Goal: Task Accomplishment & Management: Use online tool/utility

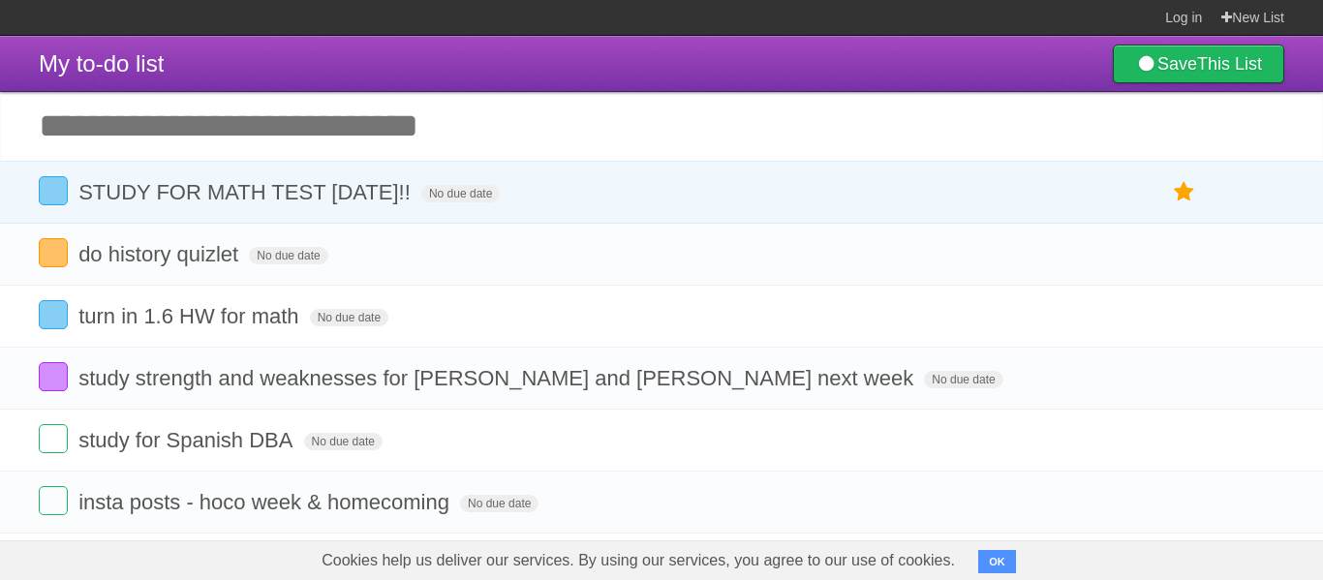
click at [916, 152] on input "Add another task" at bounding box center [661, 126] width 1323 height 68
click at [923, 150] on input "Add another task" at bounding box center [661, 126] width 1323 height 68
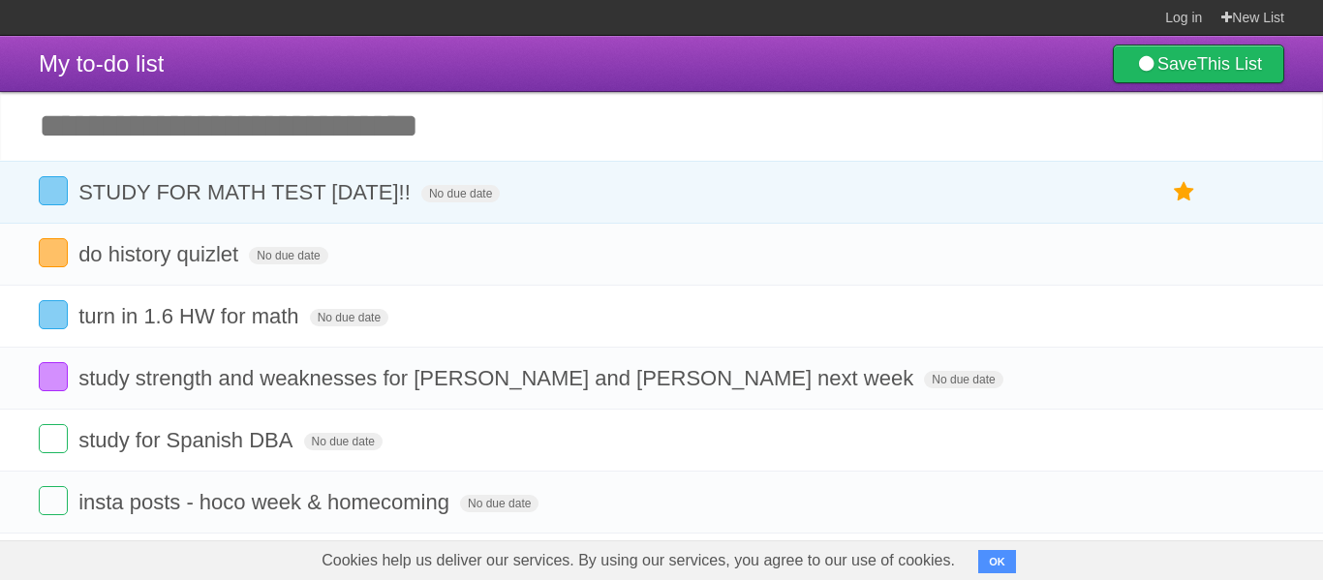
click at [923, 150] on input "Add another task" at bounding box center [661, 126] width 1323 height 68
click at [604, 139] on input "Add another task" at bounding box center [661, 126] width 1323 height 68
type input "**********"
click input "*********" at bounding box center [0, 0] width 0 height 0
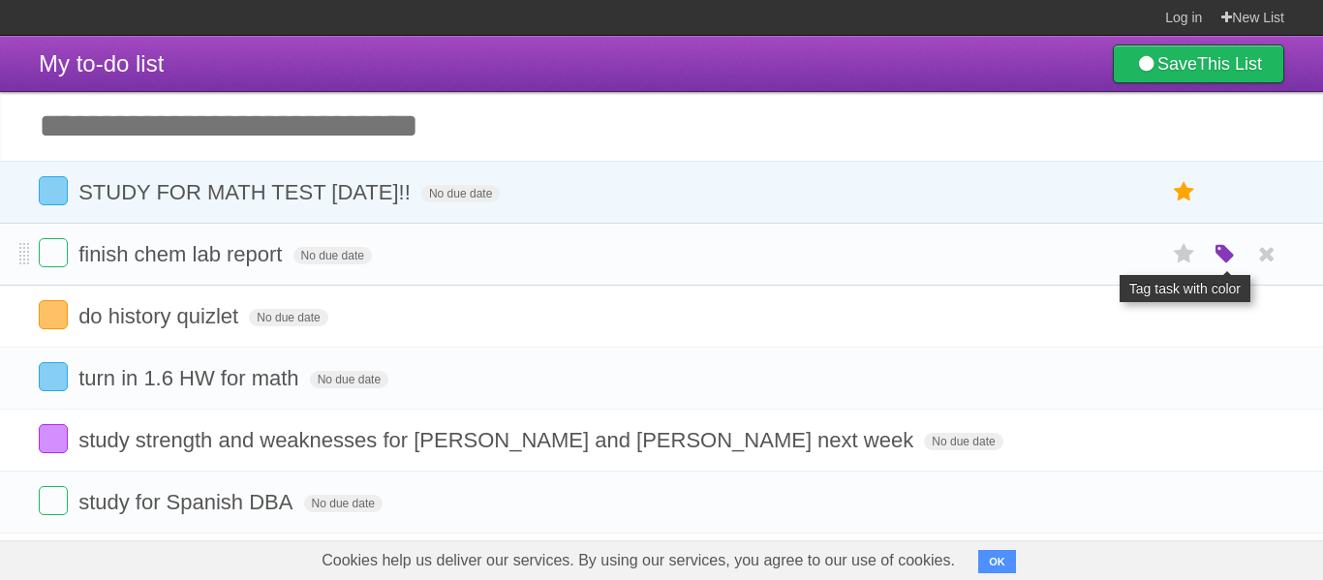
click at [1216, 249] on icon "button" at bounding box center [1224, 254] width 27 height 25
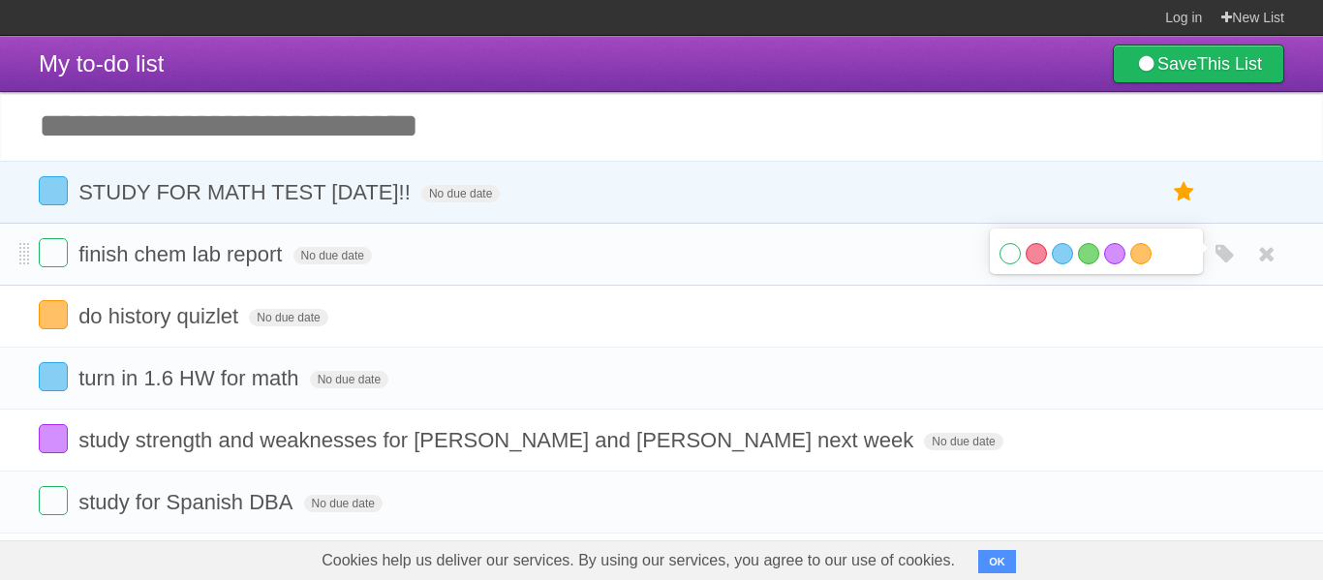
click at [1076, 248] on div "White Red Blue Green Purple Orange" at bounding box center [1096, 256] width 194 height 26
click at [1082, 250] on label "Green" at bounding box center [1088, 253] width 21 height 21
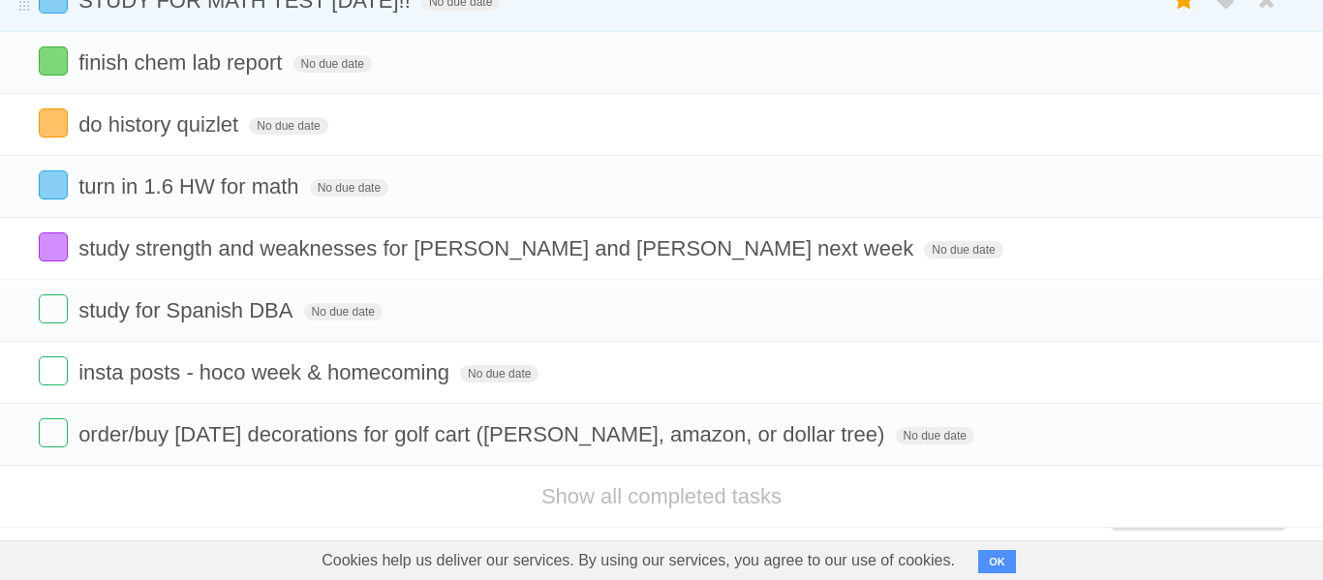
scroll to position [216, 0]
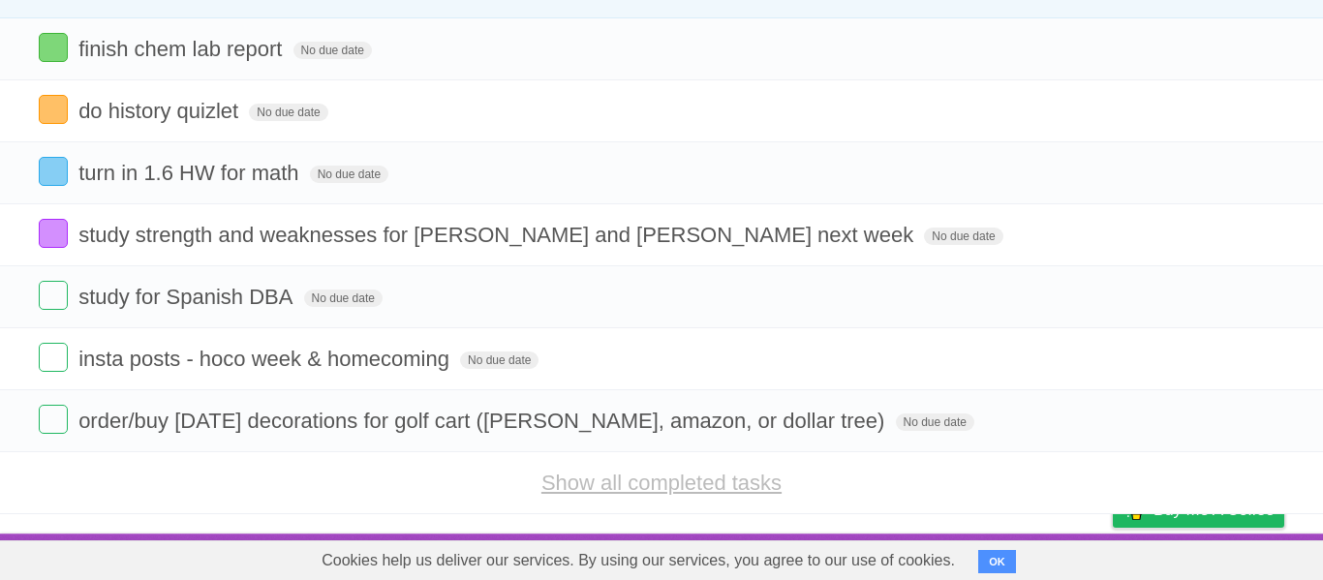
click at [719, 476] on link "Show all completed tasks" at bounding box center [661, 483] width 240 height 24
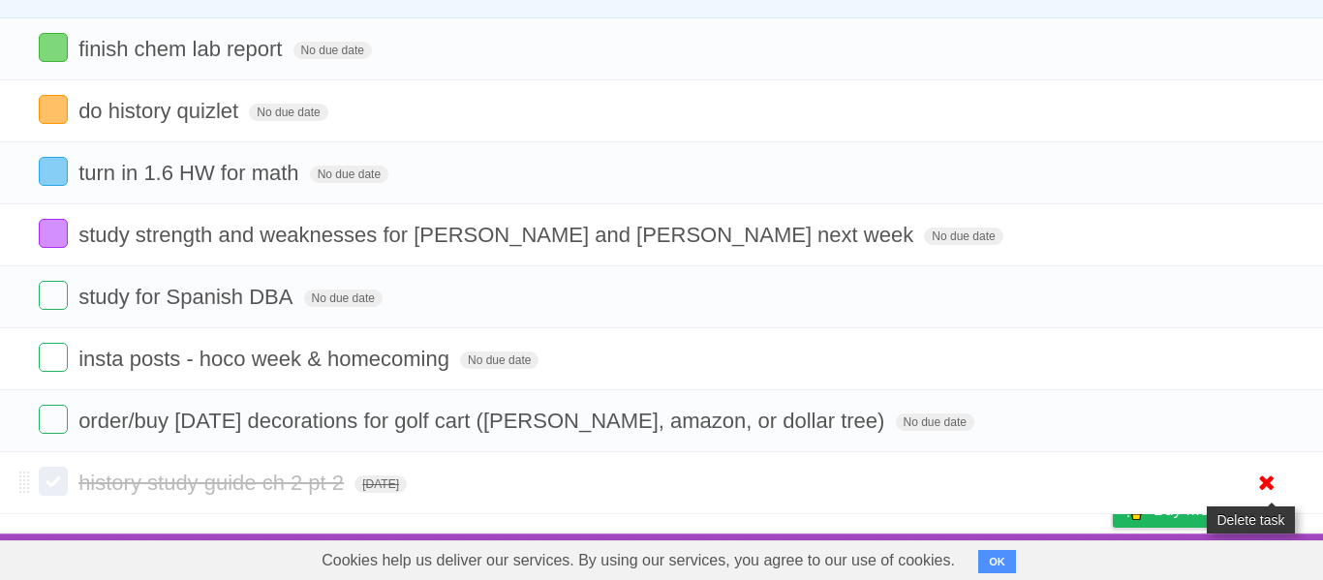
click at [1260, 469] on icon at bounding box center [1266, 483] width 27 height 32
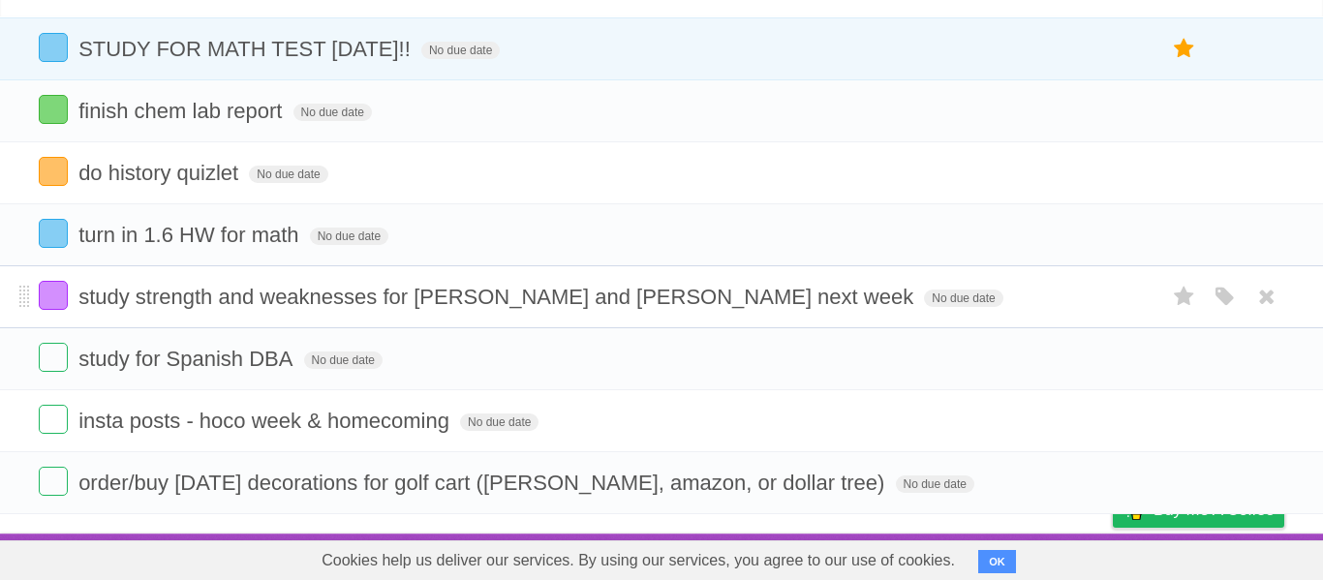
scroll to position [0, 0]
